Goal: Complete application form

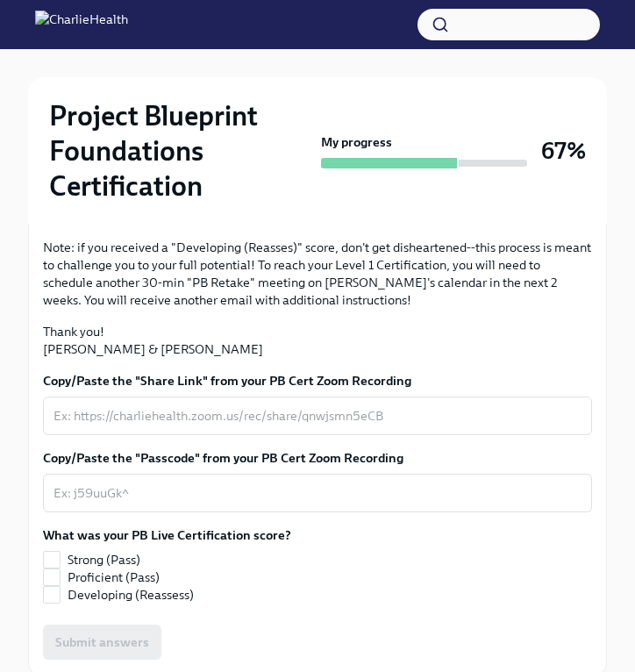
scroll to position [438, 0]
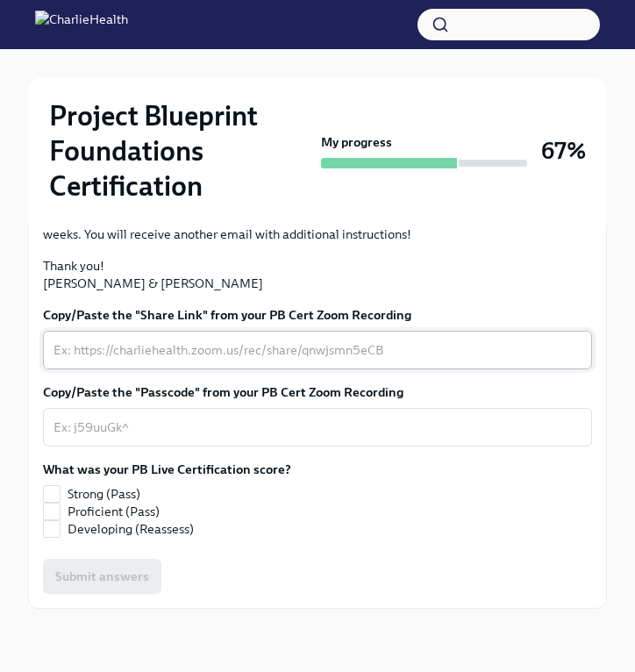
click at [256, 361] on textarea "Copy/Paste the "Share Link" from your PB Cert Zoom Recording" at bounding box center [318, 350] width 528 height 21
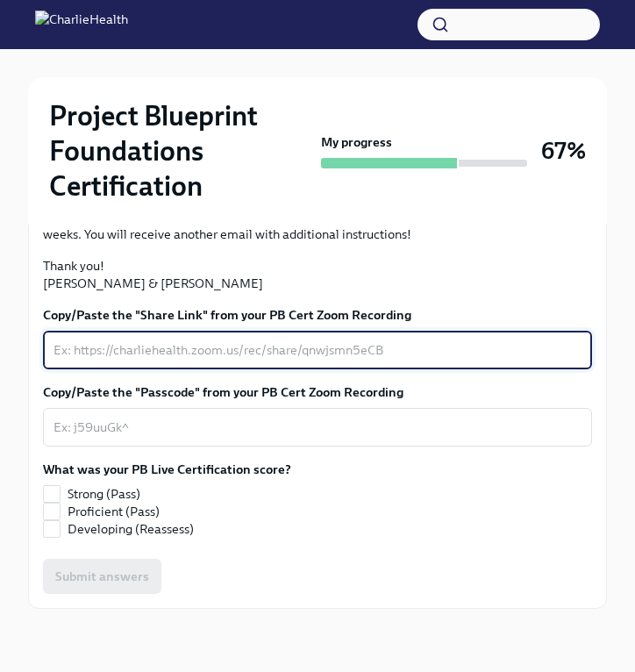
paste textarea "[URL][DOMAIN_NAME] Passcode: B+f2e$rT"
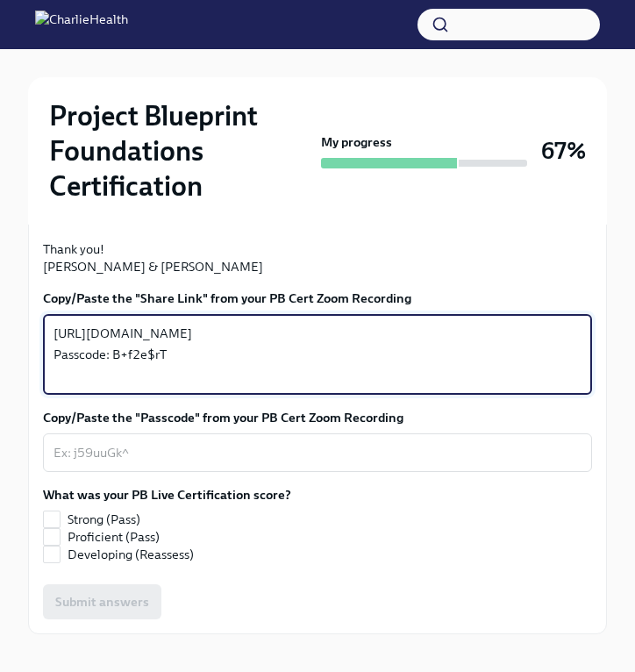
type textarea "[URL][DOMAIN_NAME] Passcode: B+f2e$rT"
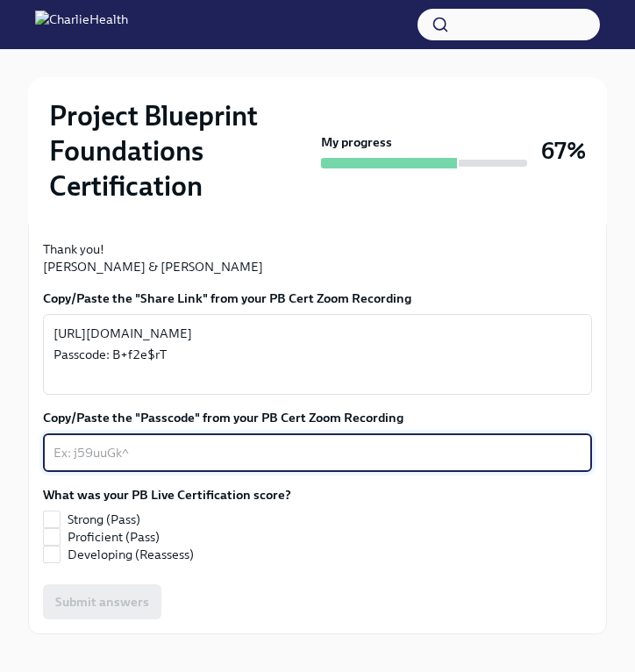
click at [98, 463] on textarea "Copy/Paste the "Passcode" from your PB Cert Zoom Recording" at bounding box center [318, 452] width 528 height 21
paste textarea "B+f2e$rT"
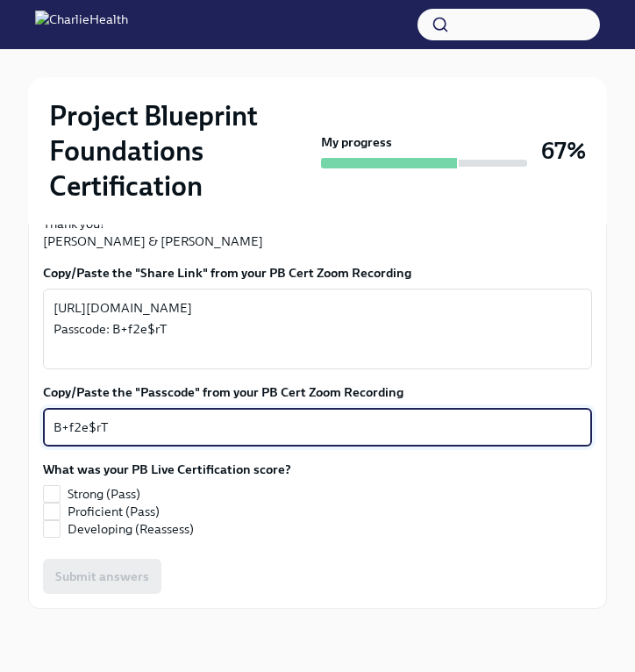
scroll to position [588, 0]
type textarea "B+f2e$rT"
click at [126, 476] on label "What was your PB Live Certification score?" at bounding box center [167, 470] width 248 height 18
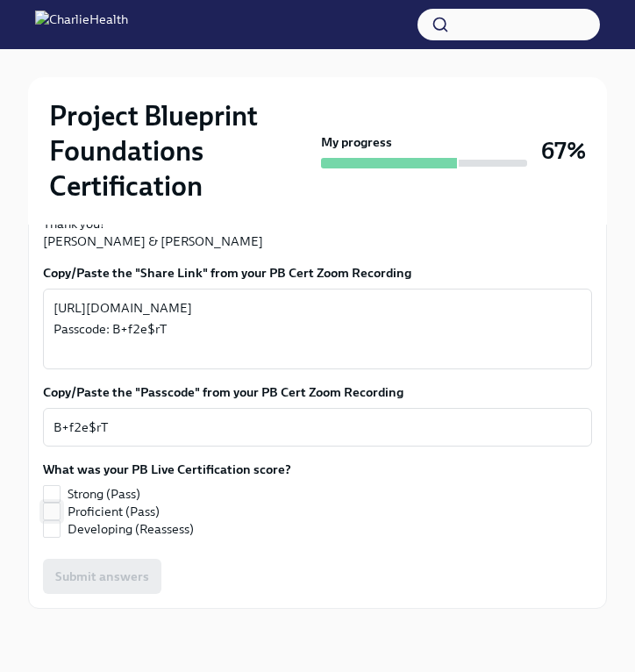
click at [61, 517] on label "Proficient (Pass)" at bounding box center [160, 512] width 234 height 18
click at [60, 517] on input "Proficient (Pass)" at bounding box center [52, 512] width 16 height 16
checkbox input "true"
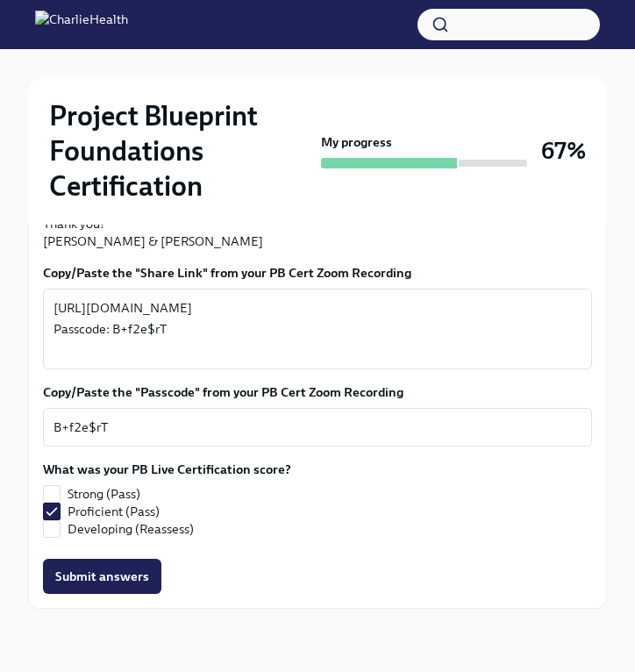
scroll to position [597, 0]
click at [125, 578] on span "Submit answers" at bounding box center [102, 577] width 94 height 18
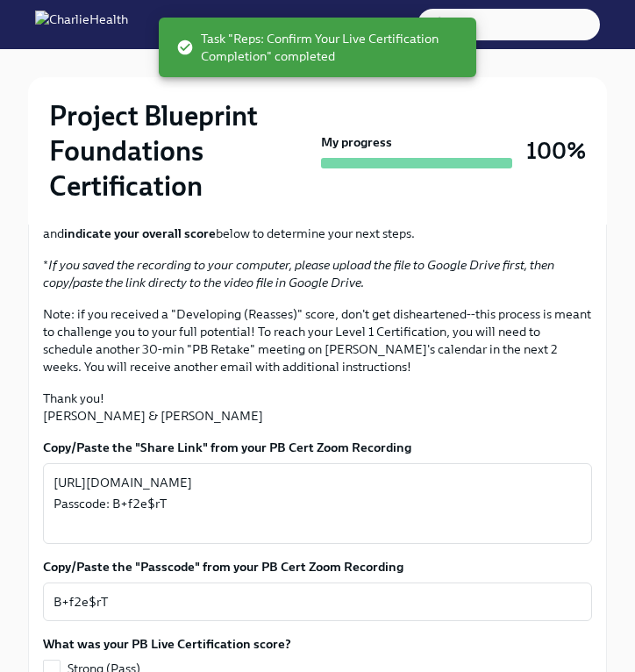
scroll to position [0, 0]
